Goal: Information Seeking & Learning: Find specific fact

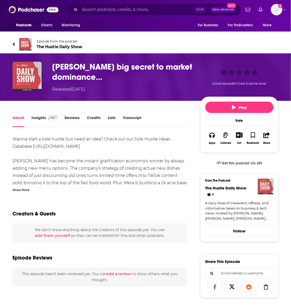
click at [37, 120] on link "Insights" at bounding box center [45, 121] width 26 height 12
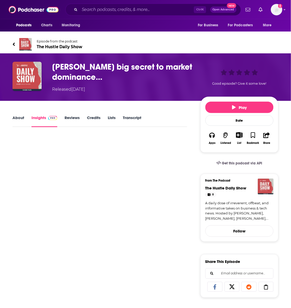
click at [19, 115] on link "About" at bounding box center [19, 121] width 12 height 12
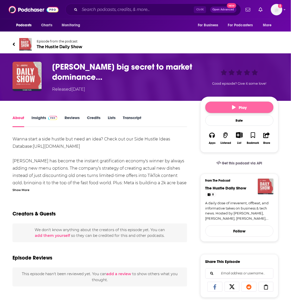
click at [216, 110] on button "Play" at bounding box center [240, 107] width 68 height 11
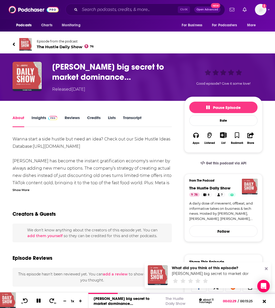
drag, startPoint x: 167, startPoint y: 132, endPoint x: 173, endPoint y: 135, distance: 6.0
click at [167, 132] on div "About Insights Reviews Credits Lists Transcript Wanna start a side hustle but n…" at bounding box center [92, 310] width 159 height 392
click at [265, 269] on icon at bounding box center [266, 268] width 3 height 3
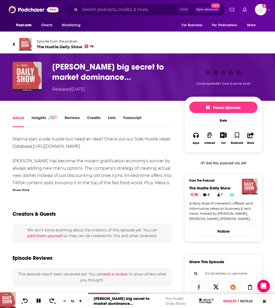
click at [19, 189] on div "Show More" at bounding box center [21, 189] width 17 height 5
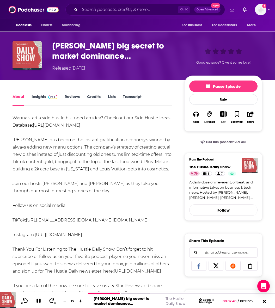
scroll to position [33, 0]
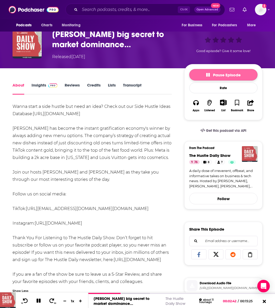
click at [242, 76] on button "Pause Episode" at bounding box center [223, 74] width 68 height 11
click at [126, 81] on div "About Insights Reviews Credits Lists Transcript Wanna start a side hustle but n…" at bounding box center [138, 271] width 250 height 406
click at [131, 85] on link "Transcript" at bounding box center [132, 89] width 19 height 12
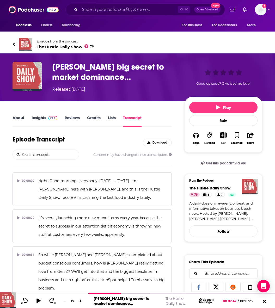
click at [59, 153] on input "search" at bounding box center [50, 154] width 58 height 9
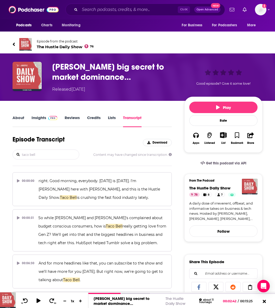
click at [58, 155] on input "taco bell" at bounding box center [50, 154] width 58 height 9
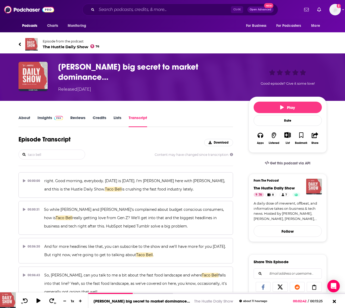
click at [51, 152] on input "taco bell" at bounding box center [56, 154] width 58 height 9
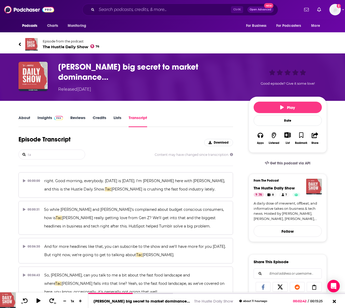
type input "t"
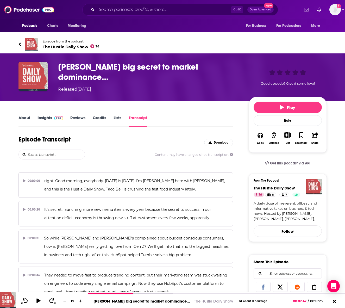
click at [119, 118] on link "Lists" at bounding box center [118, 121] width 8 height 12
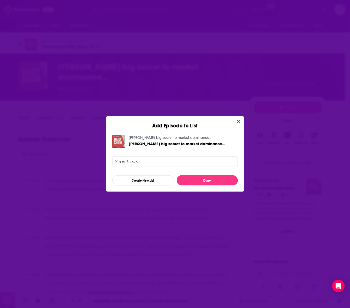
click at [238, 117] on div "Add Episode to List" at bounding box center [175, 122] width 138 height 13
click at [237, 123] on icon "Close" at bounding box center [238, 121] width 3 height 3
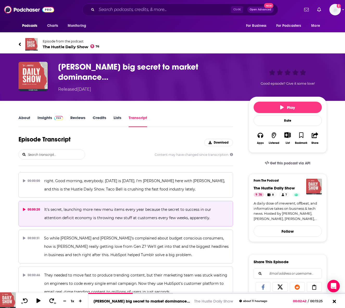
drag, startPoint x: 43, startPoint y: 178, endPoint x: 119, endPoint y: 205, distance: 80.2
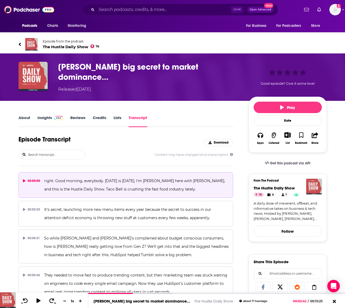
drag, startPoint x: 52, startPoint y: 178, endPoint x: 90, endPoint y: 180, distance: 38.4
click at [93, 180] on button "00:00:00 right. Good morning, everybody. [DATE] is [DATE]. I'm [PERSON_NAME] he…" at bounding box center [126, 185] width 215 height 26
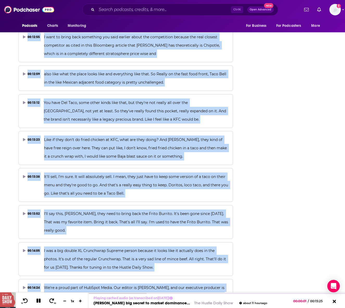
scroll to position [2291, 0]
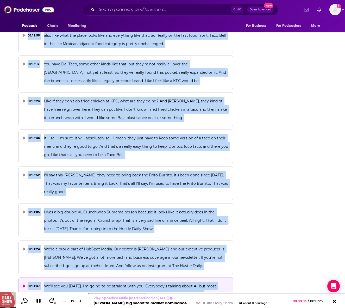
drag, startPoint x: 50, startPoint y: 179, endPoint x: 201, endPoint y: 264, distance: 173.5
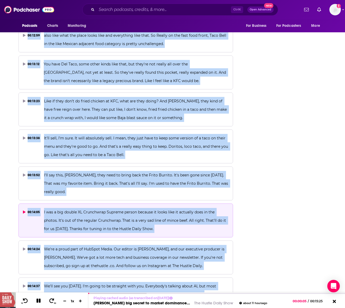
copy div "ht. Good morning, everybody. [DATE] is [DATE]. I'm [PERSON_NAME] here with [PER…"
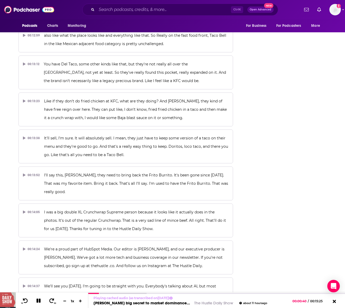
drag, startPoint x: 278, startPoint y: 110, endPoint x: 350, endPoint y: 246, distance: 154.4
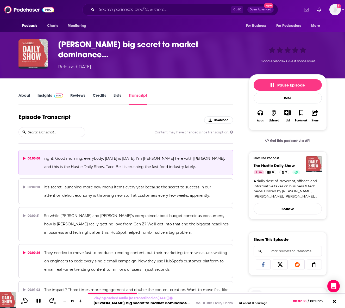
scroll to position [0, 0]
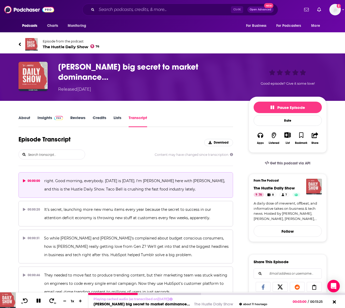
click at [40, 298] on button at bounding box center [38, 301] width 9 height 7
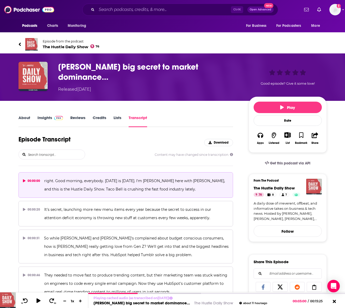
click at [111, 144] on div "Episode Transcript Download" at bounding box center [126, 143] width 215 height 14
click at [53, 147] on div "Episode Transcript Download" at bounding box center [126, 143] width 215 height 14
drag, startPoint x: 53, startPoint y: 148, endPoint x: 52, endPoint y: 151, distance: 3.2
click at [52, 151] on input "search" at bounding box center [56, 154] width 58 height 9
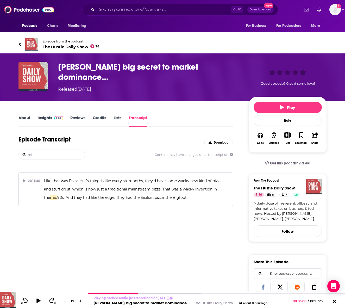
type input "m"
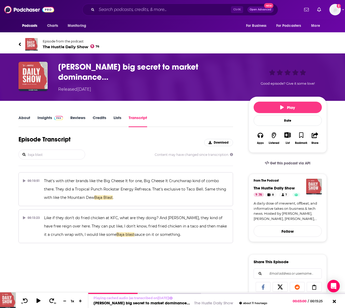
type input "baja blast"
drag, startPoint x: 24, startPoint y: 116, endPoint x: 44, endPoint y: 131, distance: 24.6
click at [24, 116] on link "About" at bounding box center [25, 121] width 12 height 12
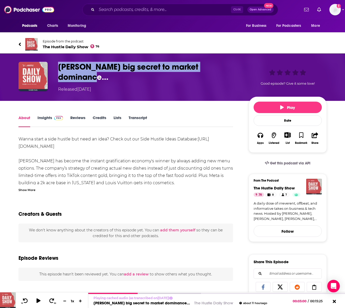
drag, startPoint x: 235, startPoint y: 66, endPoint x: 59, endPoint y: 69, distance: 176.0
click at [59, 69] on h1 "[PERSON_NAME] big secret to market dominance…" at bounding box center [149, 72] width 183 height 20
copy h1 "[PERSON_NAME] big secret to market dominance…"
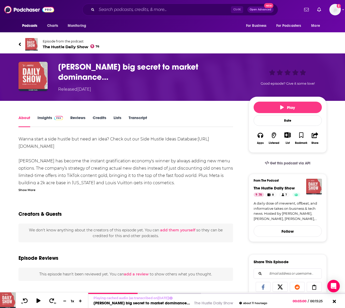
drag, startPoint x: 93, startPoint y: 0, endPoint x: 70, endPoint y: 11, distance: 25.7
click at [70, 11] on div "Ctrl K Open Advanced New" at bounding box center [180, 10] width 239 height 12
click at [44, 119] on link "Insights" at bounding box center [51, 121] width 26 height 12
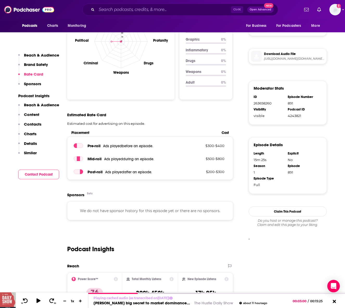
scroll to position [293, 0]
